Goal: Check status

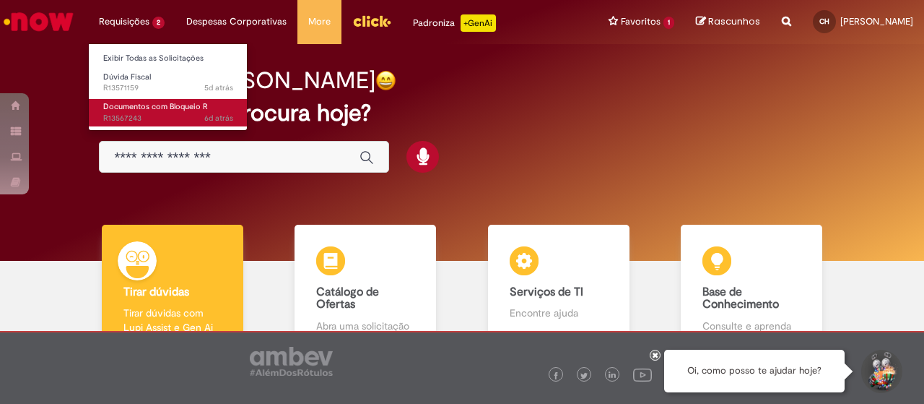
click at [143, 110] on span "Documentos com Bloqueio R" at bounding box center [155, 106] width 105 height 11
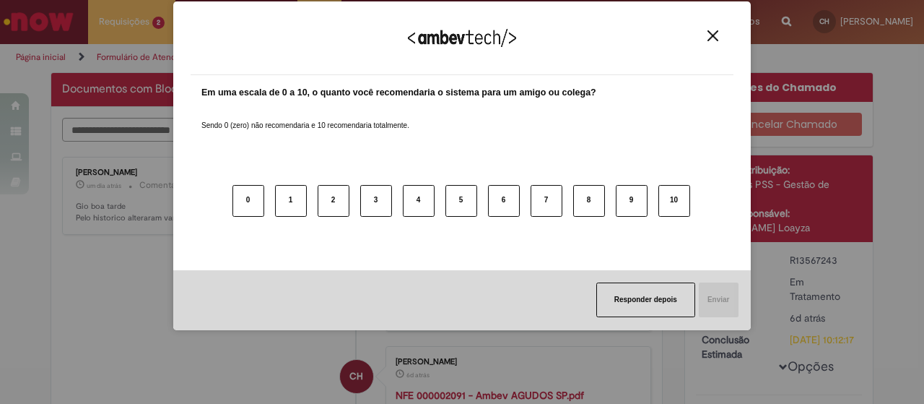
click at [721, 40] on button "Close" at bounding box center [712, 36] width 19 height 12
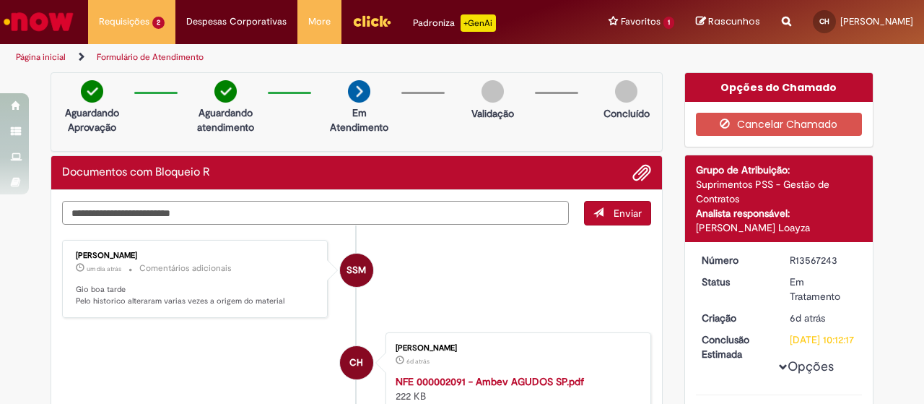
click at [132, 217] on textarea "Digite sua mensagem aqui..." at bounding box center [315, 213] width 507 height 24
type textarea "********"
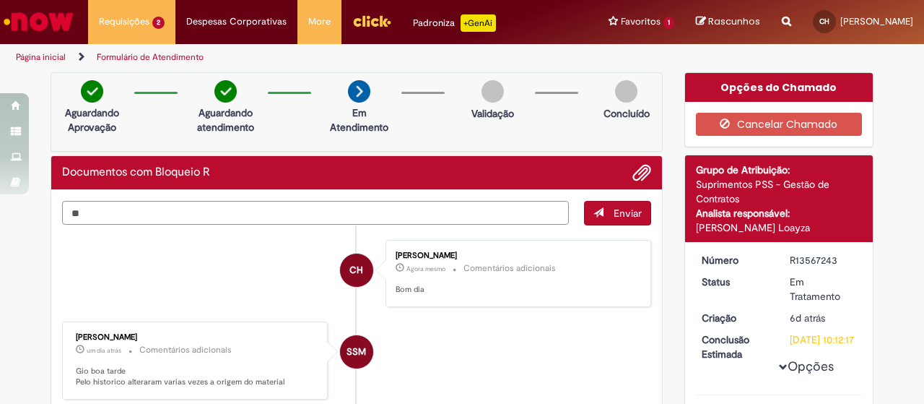
type textarea "*"
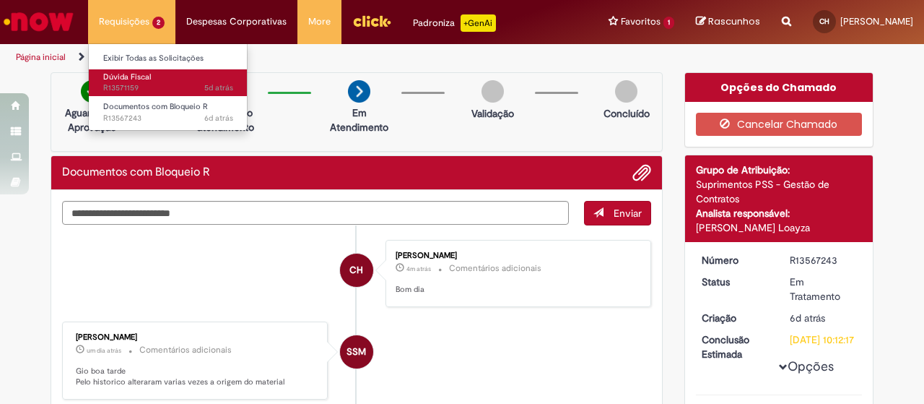
click at [140, 84] on span "5d atrás 5 dias atrás R13571159" at bounding box center [168, 88] width 130 height 12
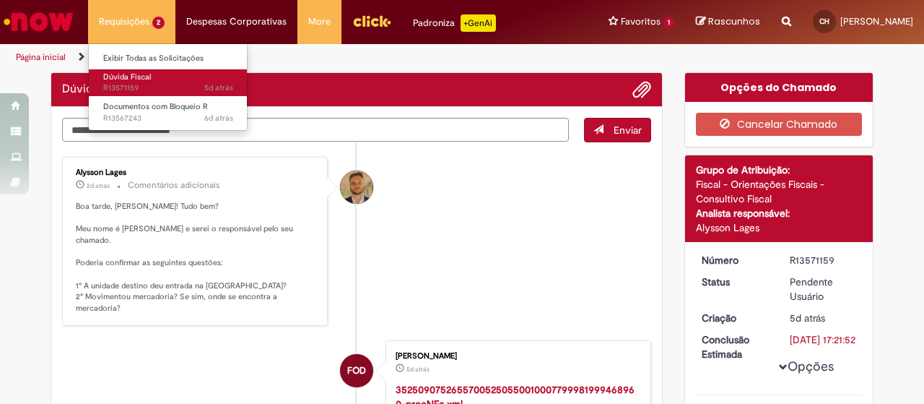
click at [142, 80] on span "Dúvida Fiscal" at bounding box center [127, 76] width 48 height 11
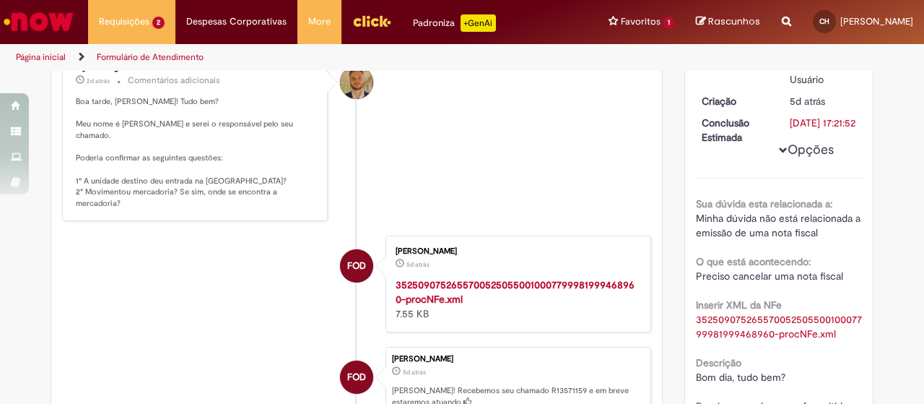
scroll to position [144, 0]
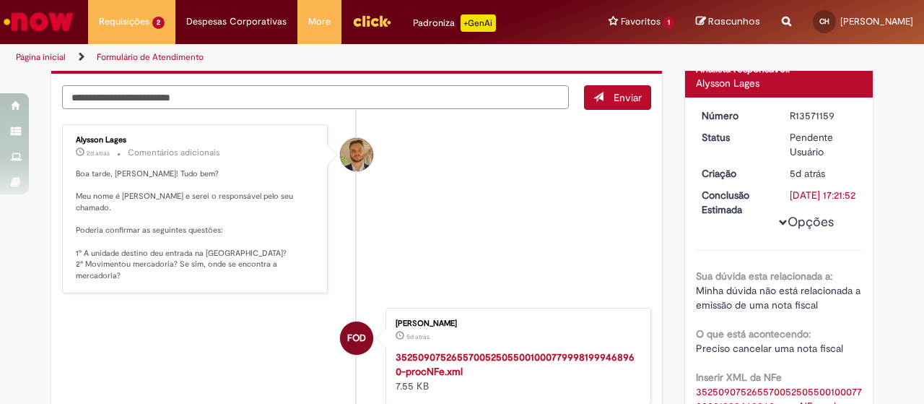
click at [128, 93] on textarea "Digite sua mensagem aqui..." at bounding box center [315, 97] width 507 height 24
